Goal: Transaction & Acquisition: Purchase product/service

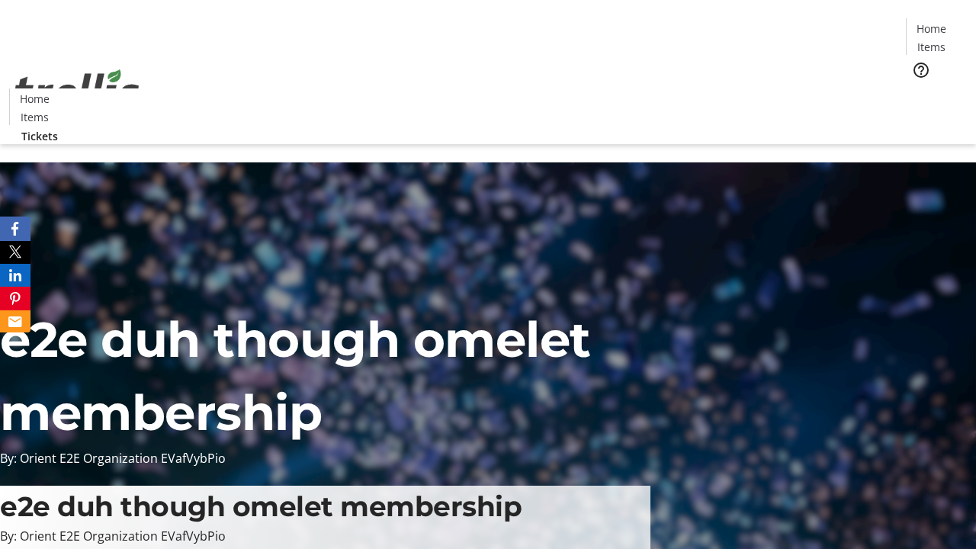
click at [918, 88] on span "Tickets" at bounding box center [936, 96] width 37 height 16
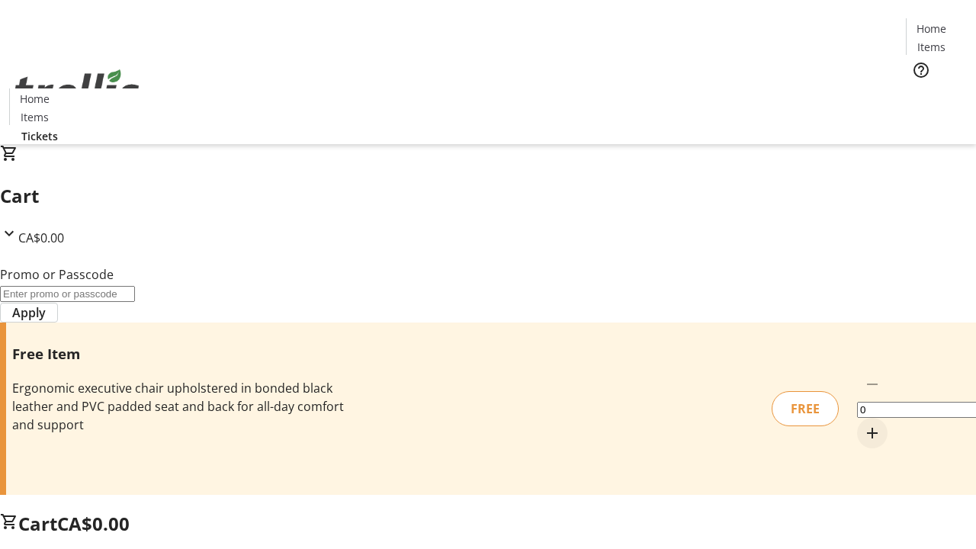
click at [863, 424] on mat-icon "Increment by one" at bounding box center [872, 433] width 18 height 18
type input "1"
